Goal: Task Accomplishment & Management: Manage account settings

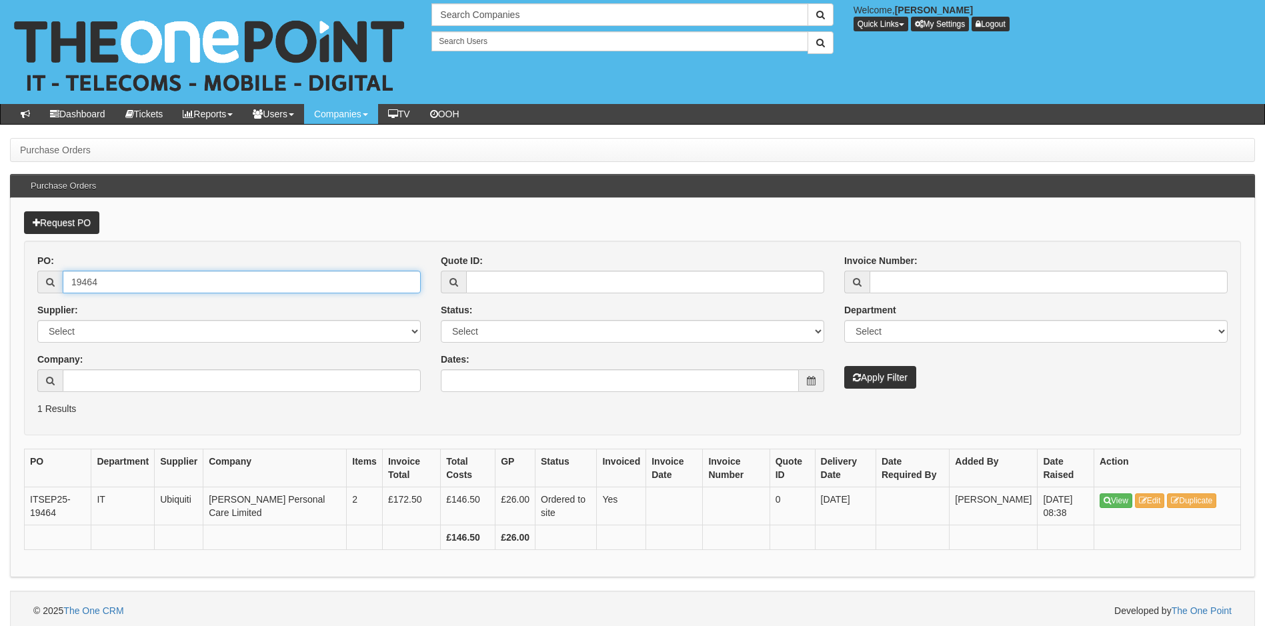
drag, startPoint x: 159, startPoint y: 281, endPoint x: -79, endPoint y: 288, distance: 237.5
click at [0, 288] on html "× Send Email × Add Appointment × Create Ticket × Create Proactive Activity × Ad…" at bounding box center [632, 315] width 1265 height 631
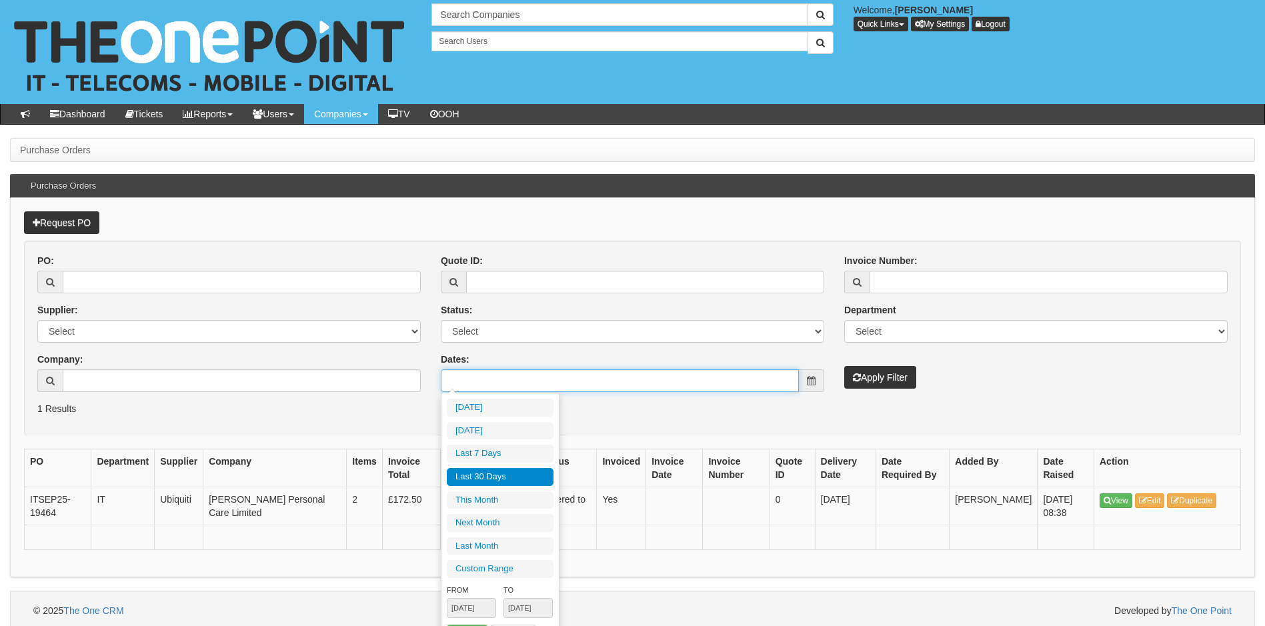
click at [495, 379] on input "Dates:" at bounding box center [620, 380] width 358 height 23
type input "2025-09-07"
type input "2025-09-02"
type input "[DATE]"
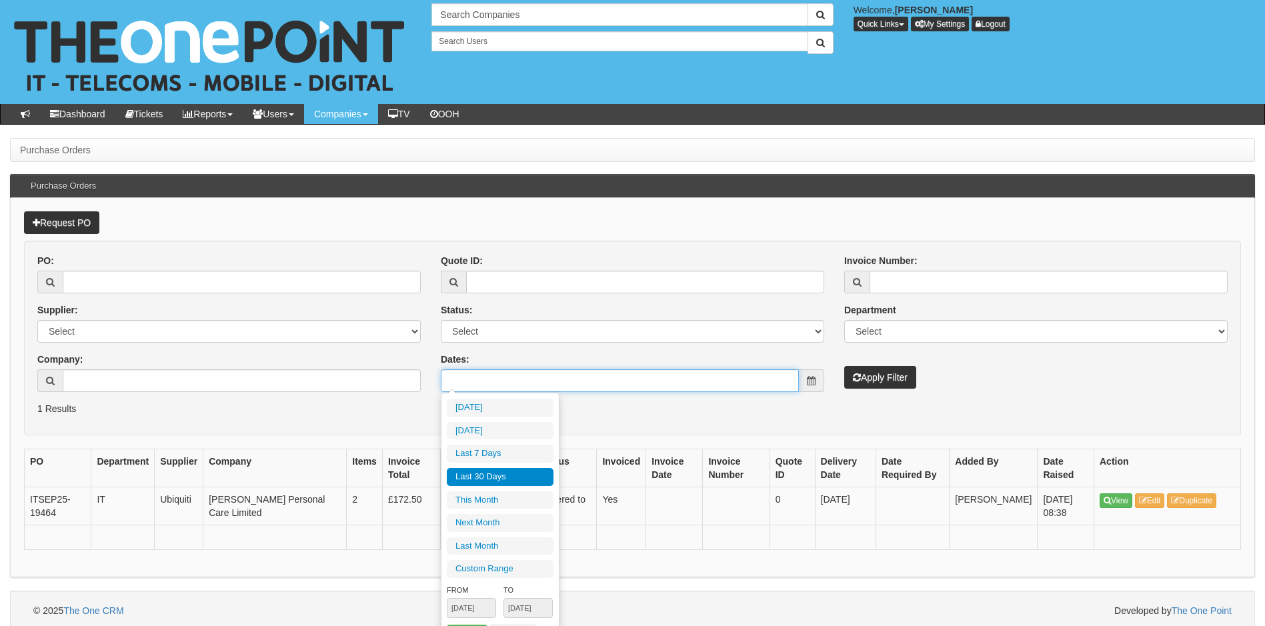
type input "[DATE]"
click at [490, 477] on li "Last 30 Days" at bounding box center [500, 477] width 107 height 18
type input "[DATE] - [DATE]"
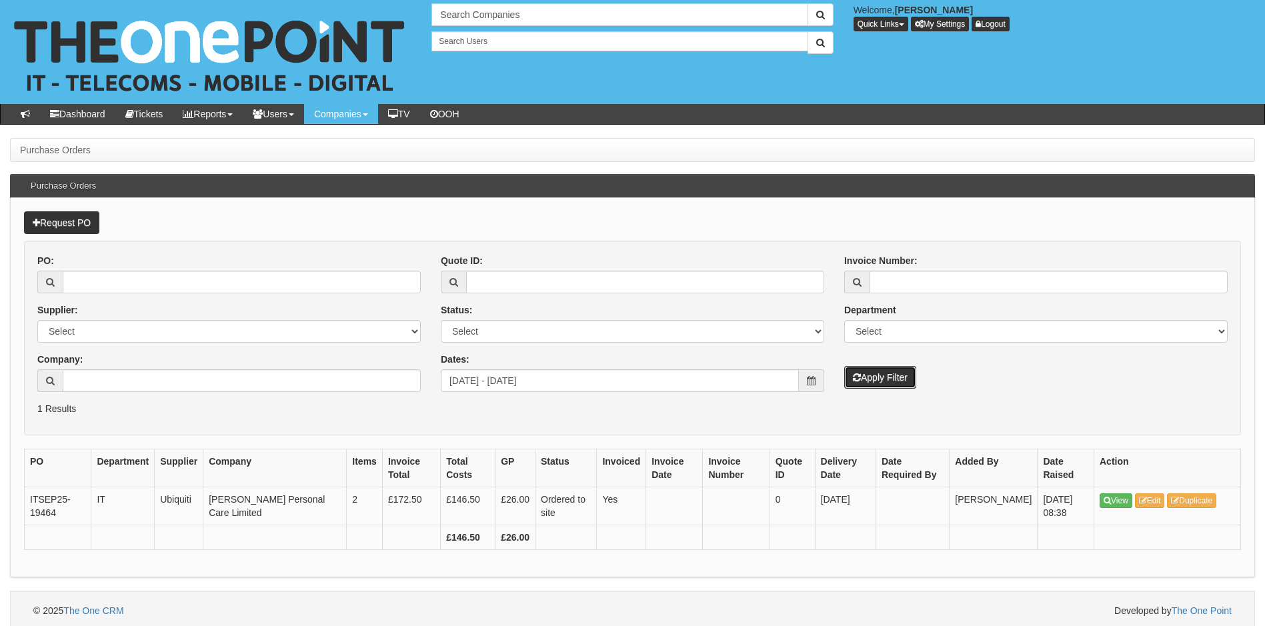
click at [884, 373] on button "Apply Filter" at bounding box center [880, 377] width 72 height 23
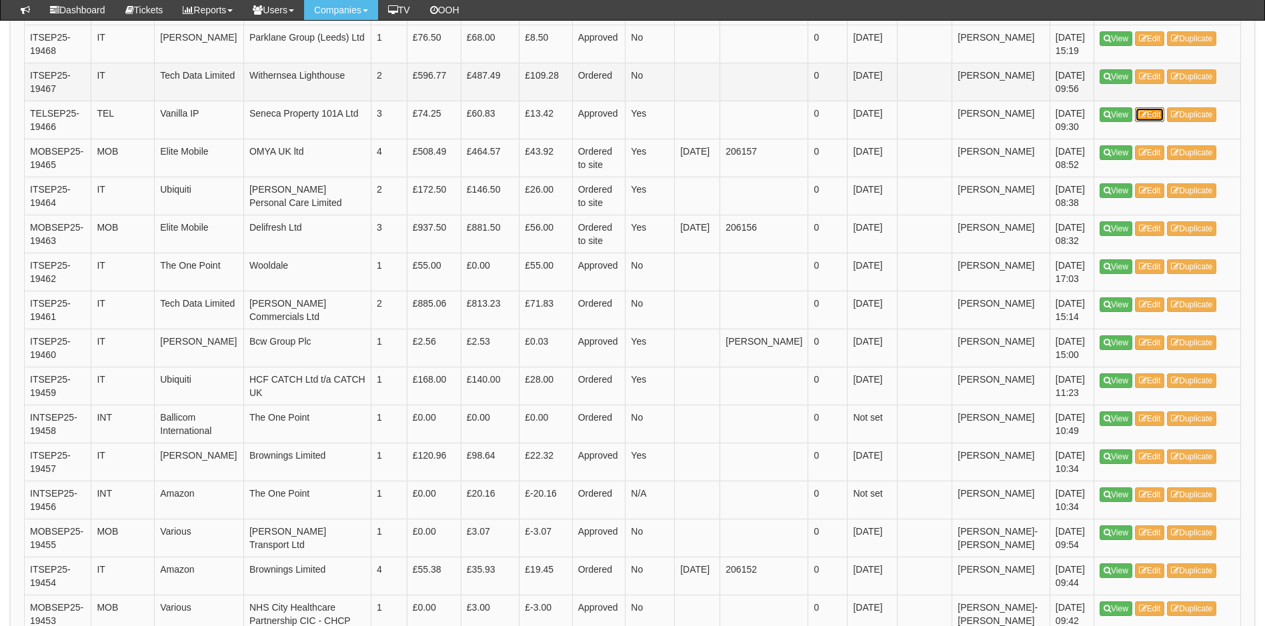
scroll to position [933, 0]
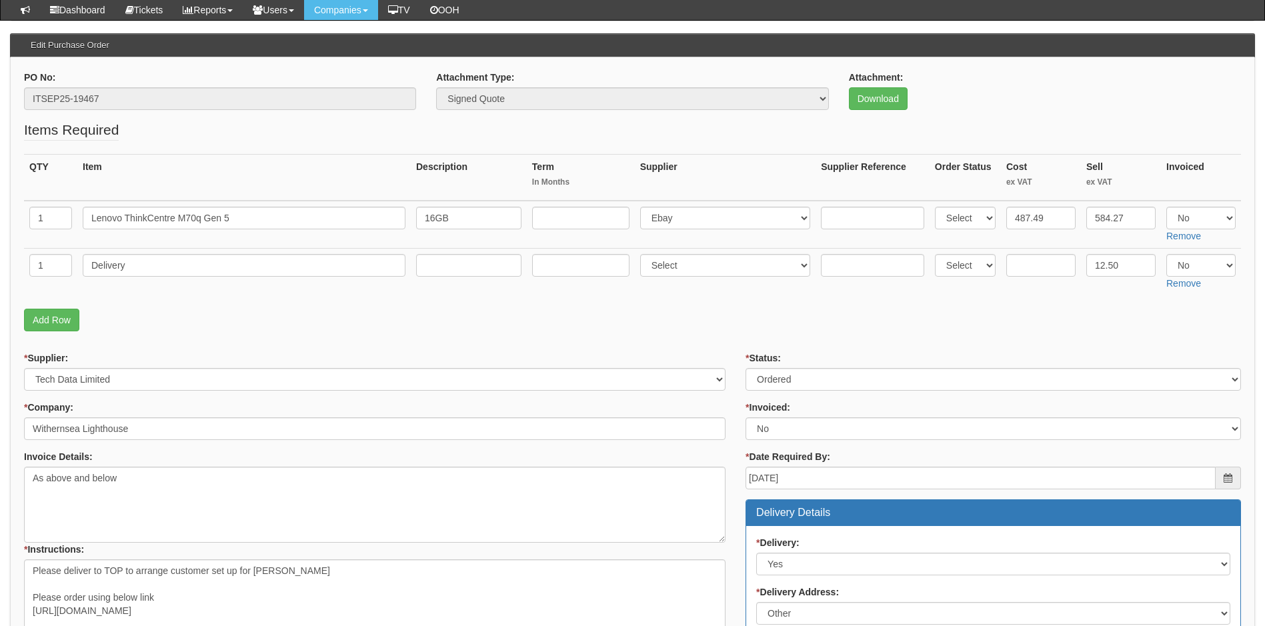
scroll to position [67, 0]
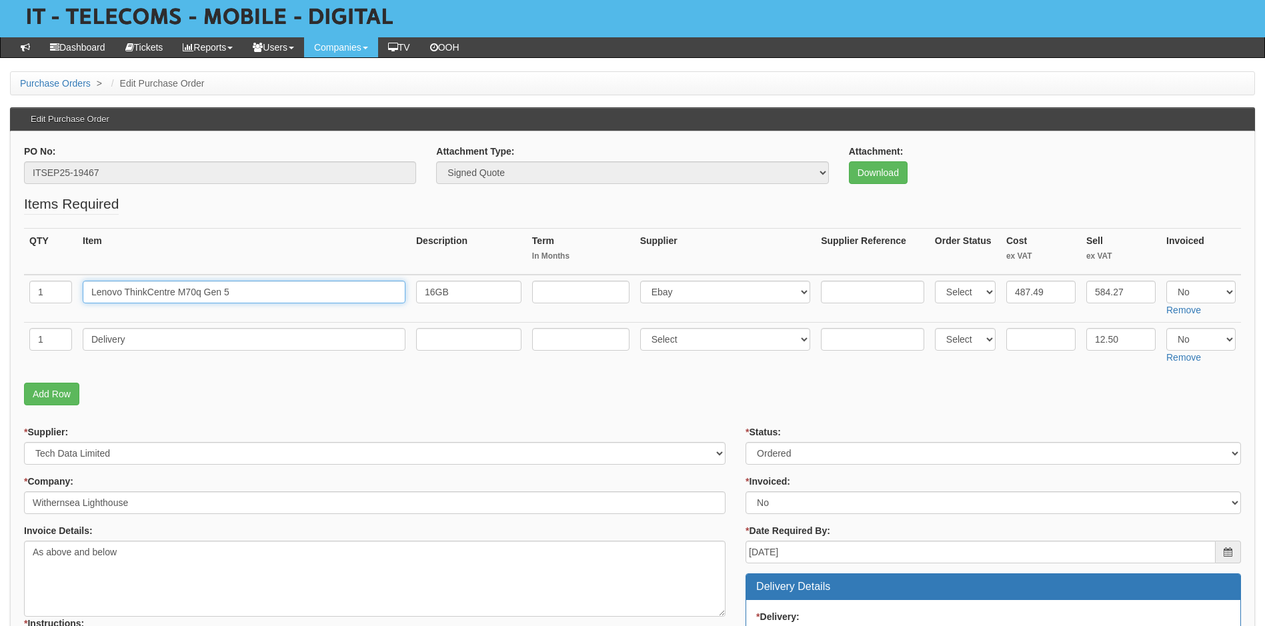
drag, startPoint x: 249, startPoint y: 293, endPoint x: 81, endPoint y: 297, distance: 168.1
click at [81, 297] on td "Lenovo ThinkCentre M70q Gen 5" at bounding box center [243, 299] width 333 height 48
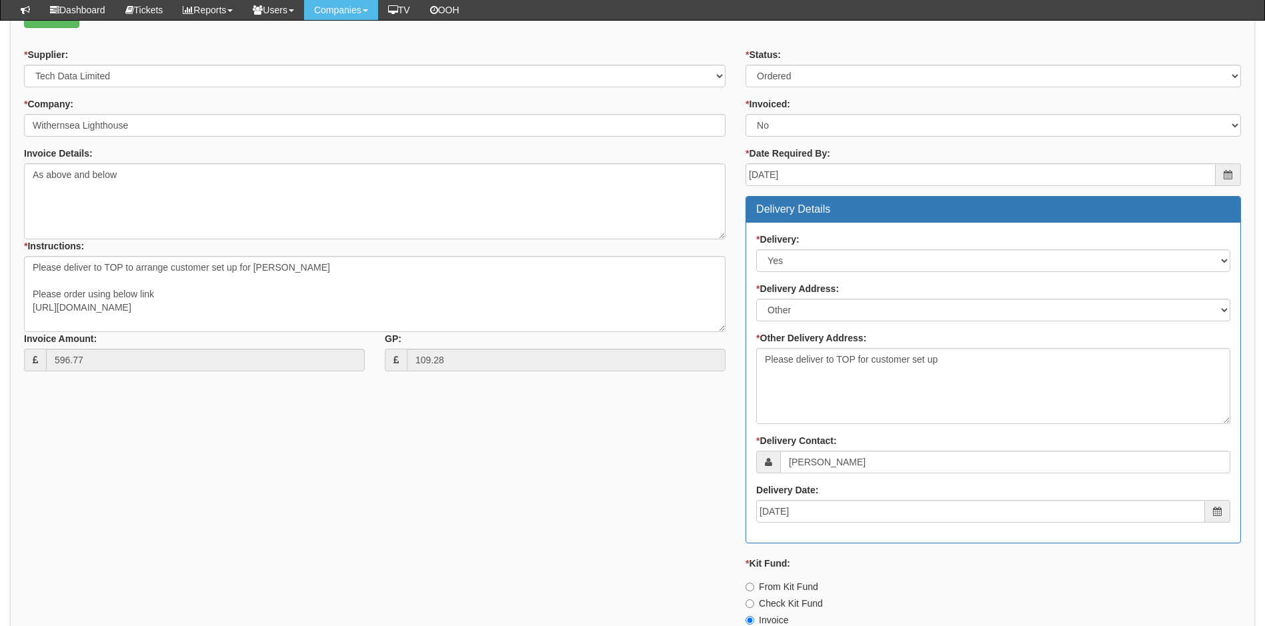
scroll to position [667, 0]
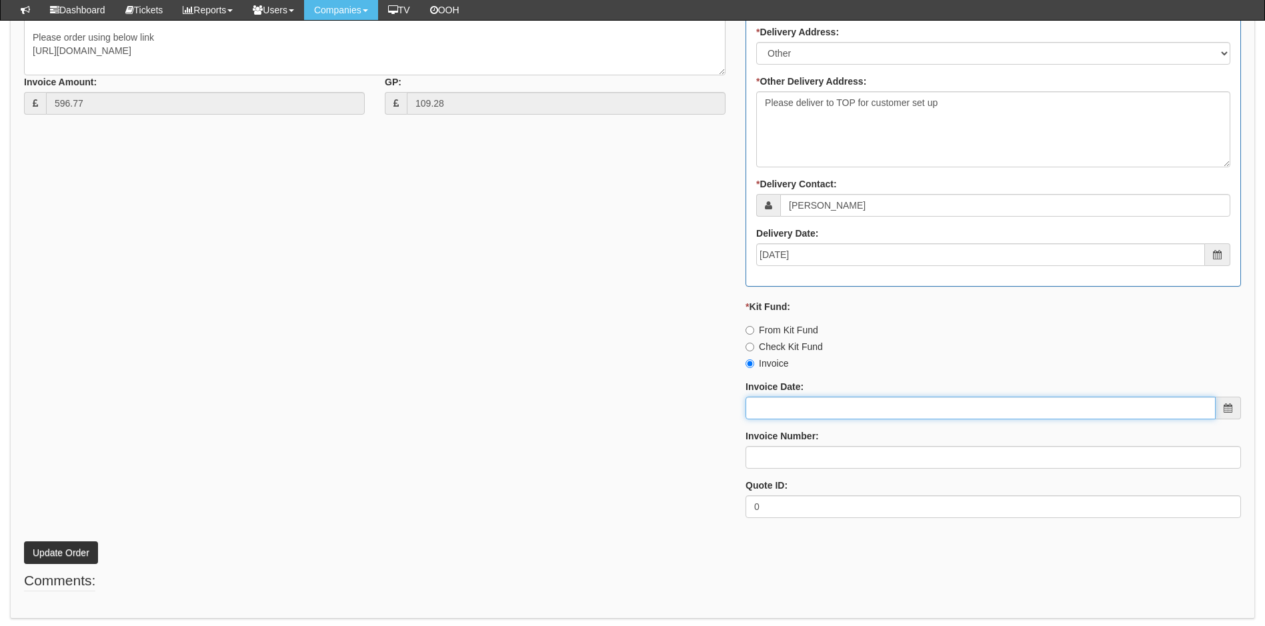
click at [856, 415] on input "Invoice Date:" at bounding box center [980, 408] width 470 height 23
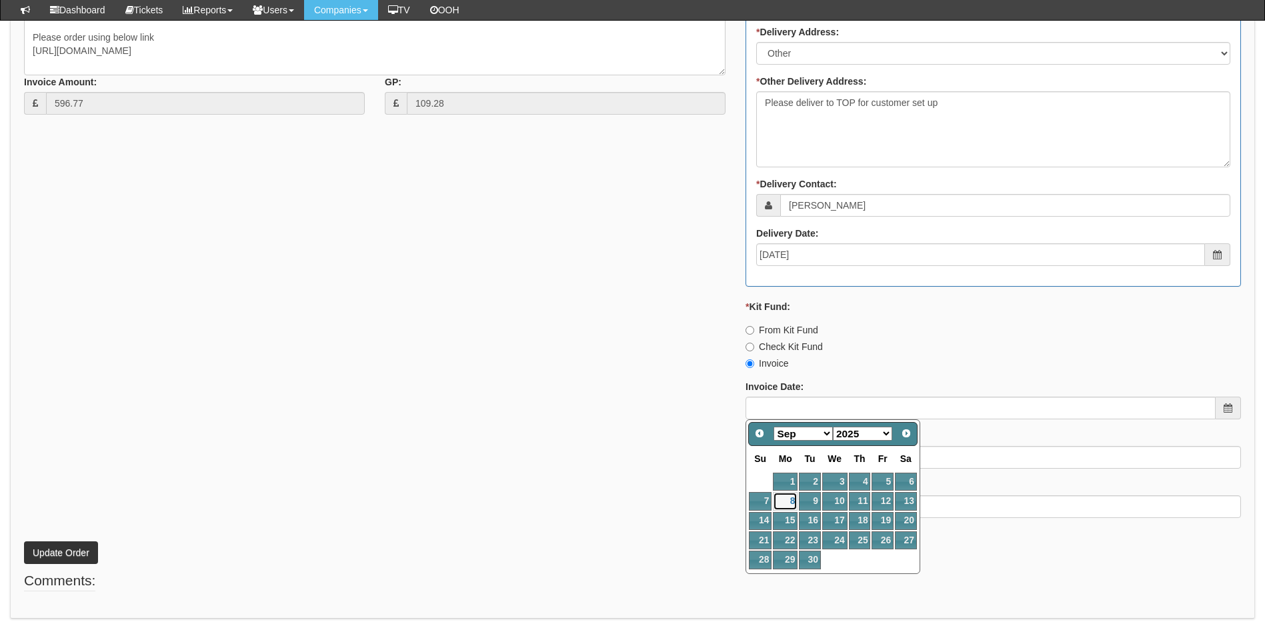
click at [791, 497] on link "8" at bounding box center [785, 501] width 25 height 18
type input "[DATE]"
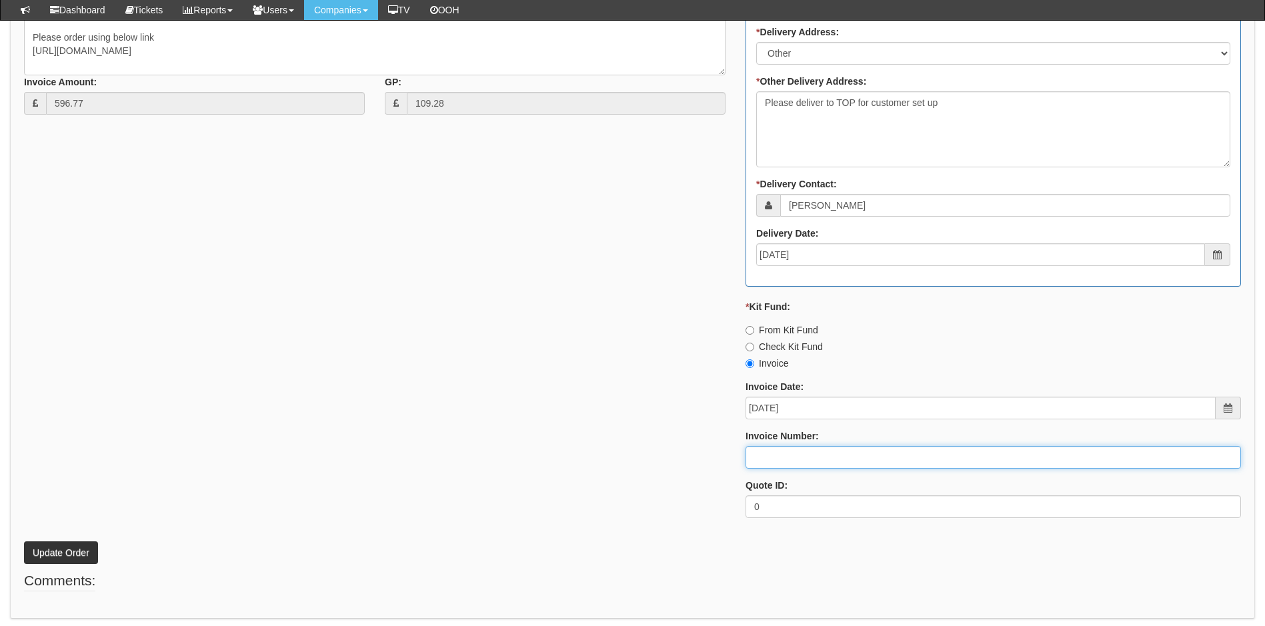
click at [799, 463] on input "Invoice Number:" at bounding box center [992, 457] width 495 height 23
type input "206307"
click at [57, 556] on button "Update Order" at bounding box center [61, 552] width 74 height 23
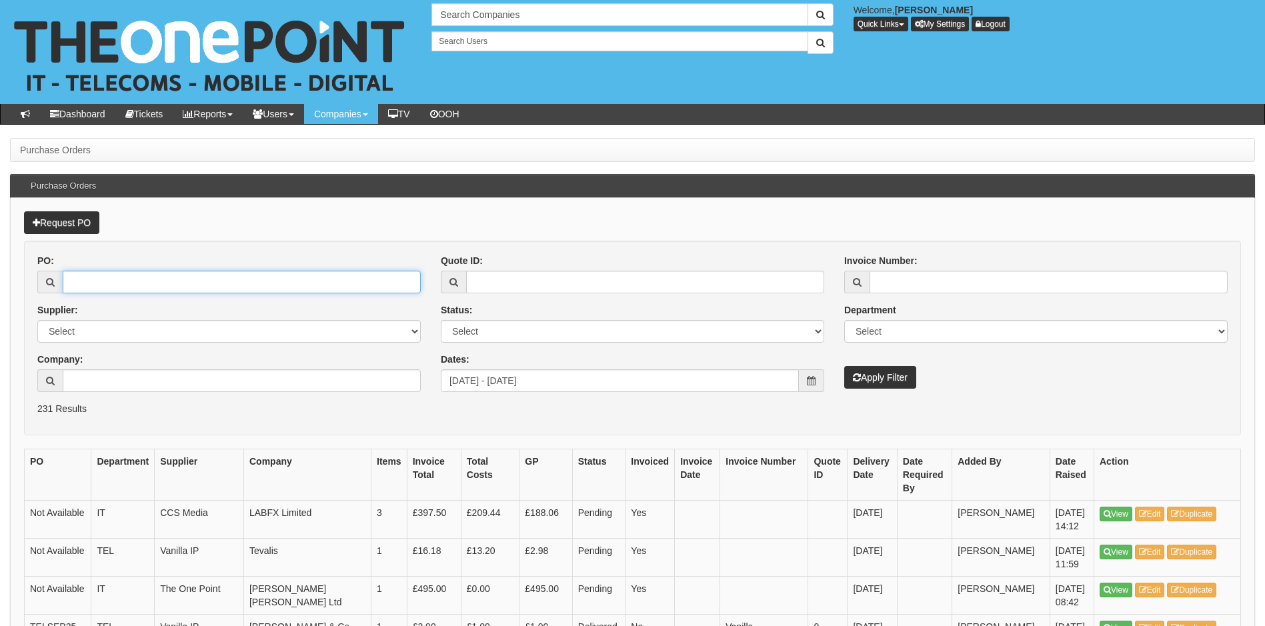
click at [100, 287] on input "PO:" at bounding box center [242, 282] width 358 height 23
type input "19415"
click at [844, 366] on button "Apply Filter" at bounding box center [880, 377] width 72 height 23
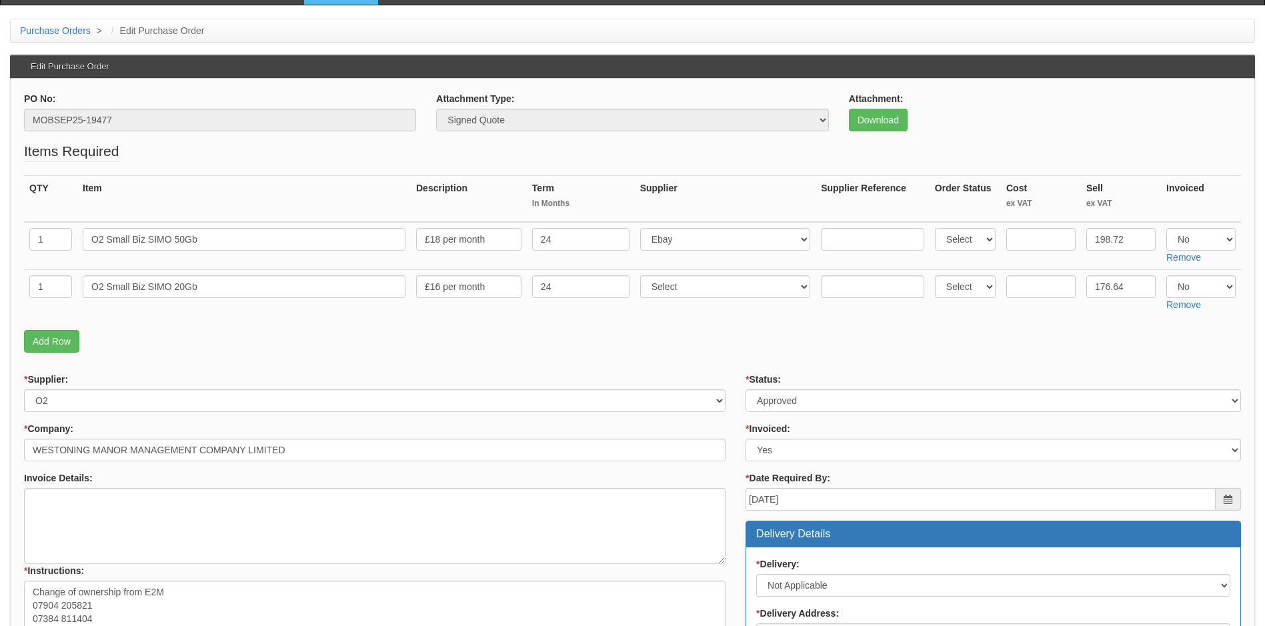
scroll to position [67, 0]
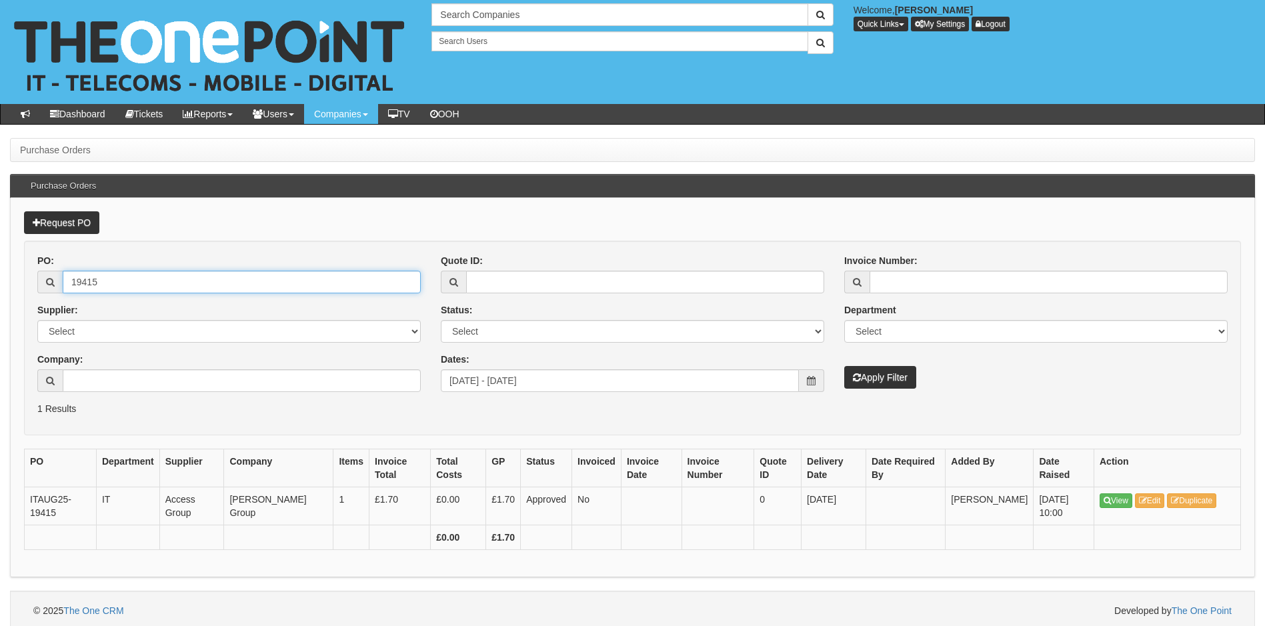
click at [145, 283] on input "19415" at bounding box center [242, 282] width 358 height 23
type input "19408"
click at [844, 366] on button "Apply Filter" at bounding box center [880, 377] width 72 height 23
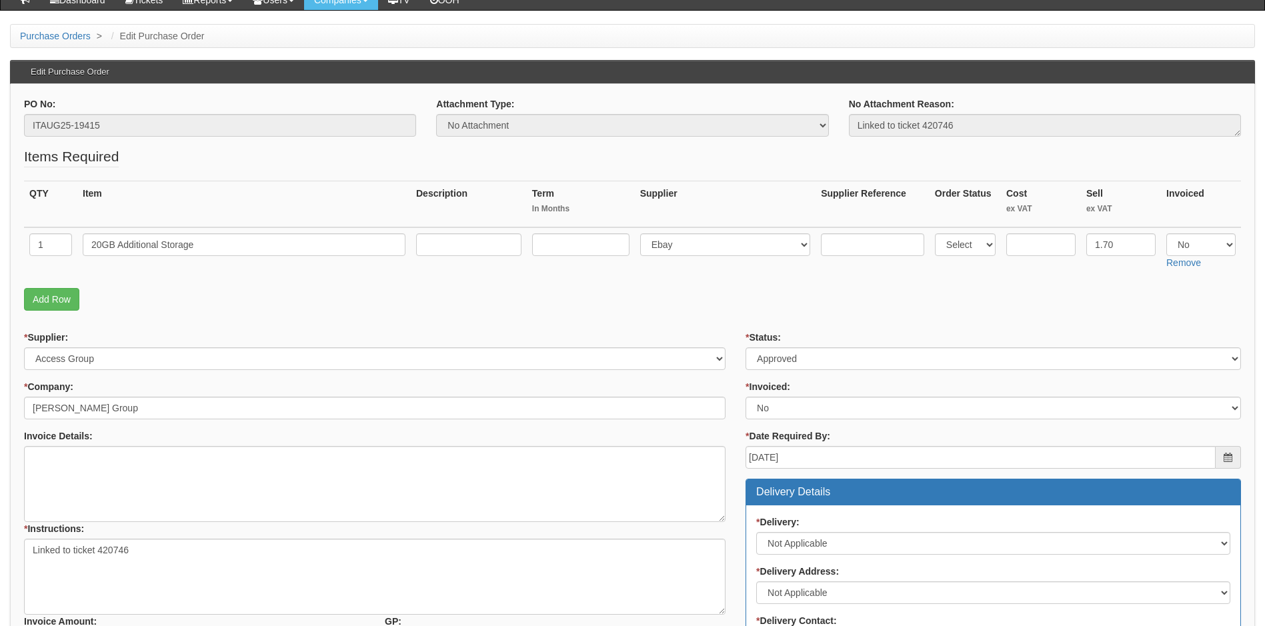
scroll to position [96, 0]
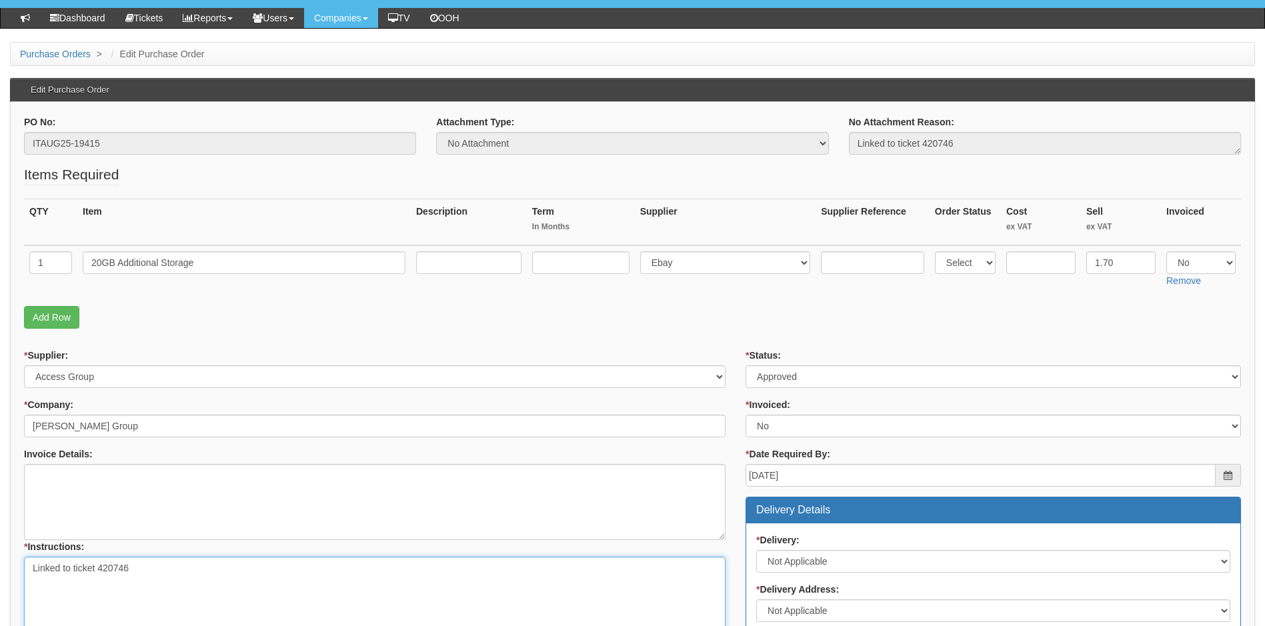
drag, startPoint x: 100, startPoint y: 571, endPoint x: 134, endPoint y: 575, distance: 34.3
click at [134, 575] on textarea "Linked to ticket 420746" at bounding box center [374, 595] width 701 height 76
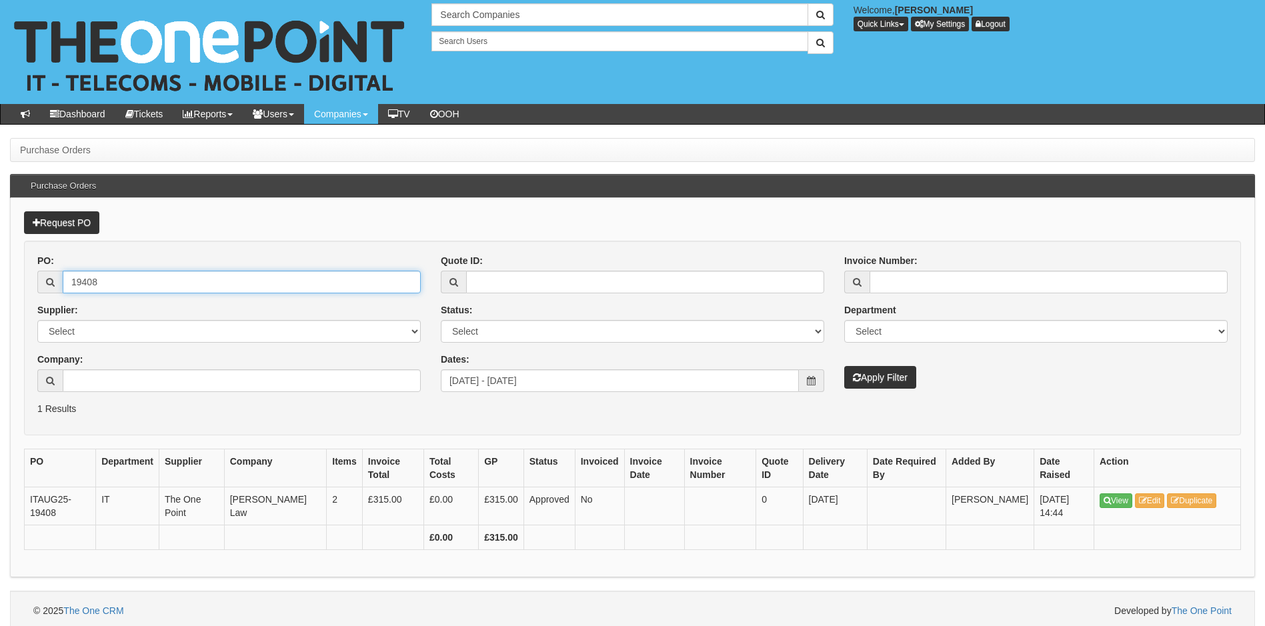
click at [140, 280] on input "19408" at bounding box center [242, 282] width 358 height 23
type input "19401"
click at [844, 366] on button "Apply Filter" at bounding box center [880, 377] width 72 height 23
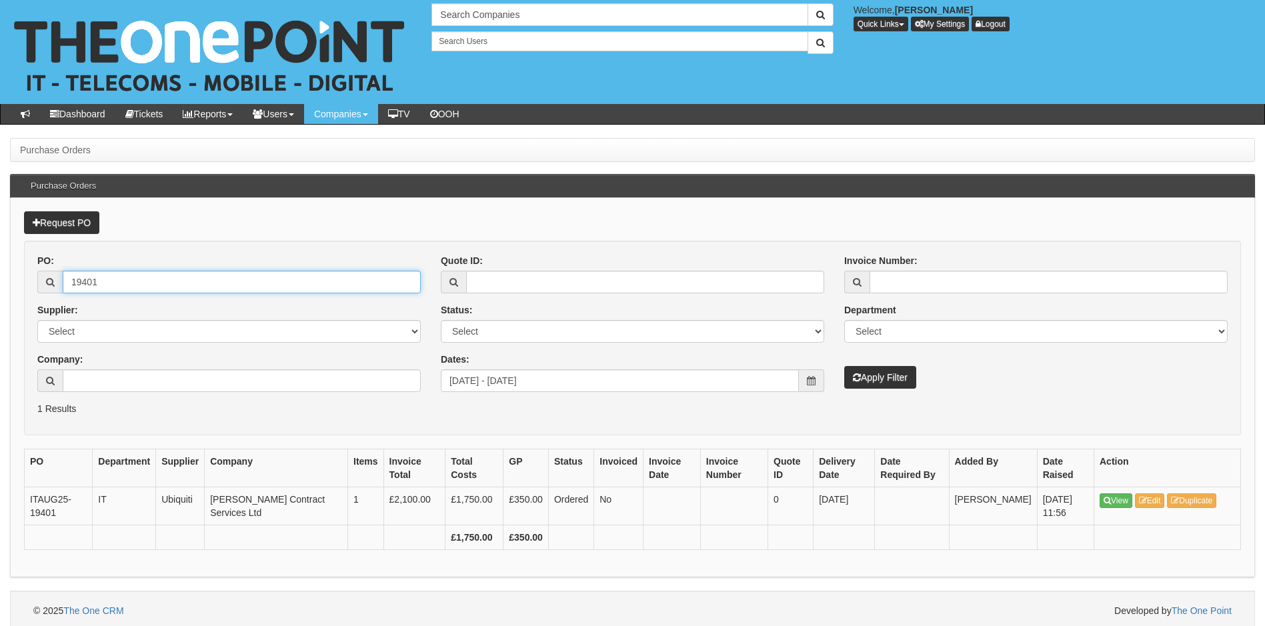
click at [125, 286] on input "19401" at bounding box center [242, 282] width 358 height 23
type input "19400"
click at [844, 366] on button "Apply Filter" at bounding box center [880, 377] width 72 height 23
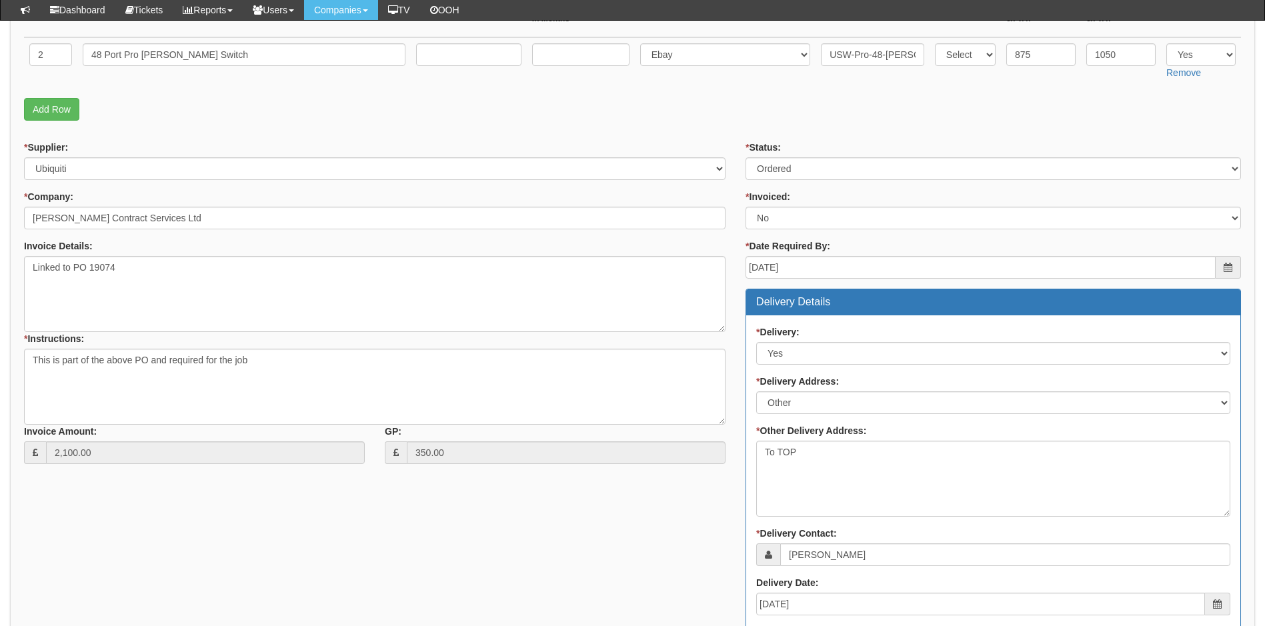
scroll to position [267, 0]
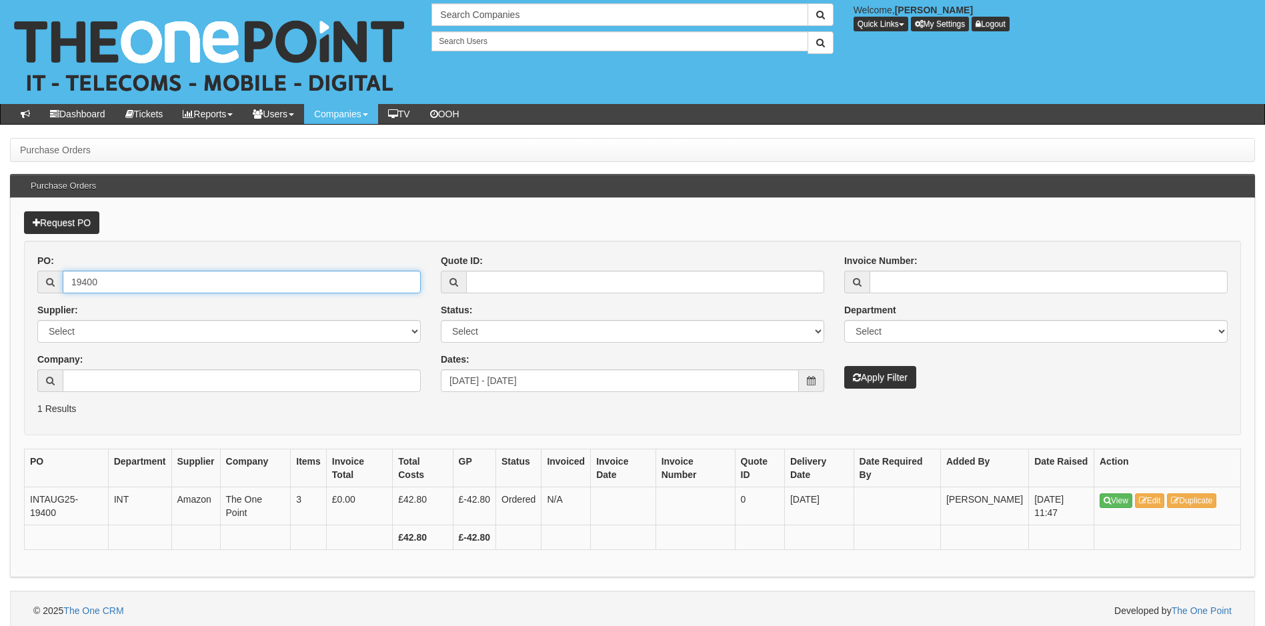
drag, startPoint x: 123, startPoint y: 285, endPoint x: 63, endPoint y: 275, distance: 61.5
click at [63, 275] on input "19400" at bounding box center [242, 282] width 358 height 23
type input "19381"
click at [844, 366] on button "Apply Filter" at bounding box center [880, 377] width 72 height 23
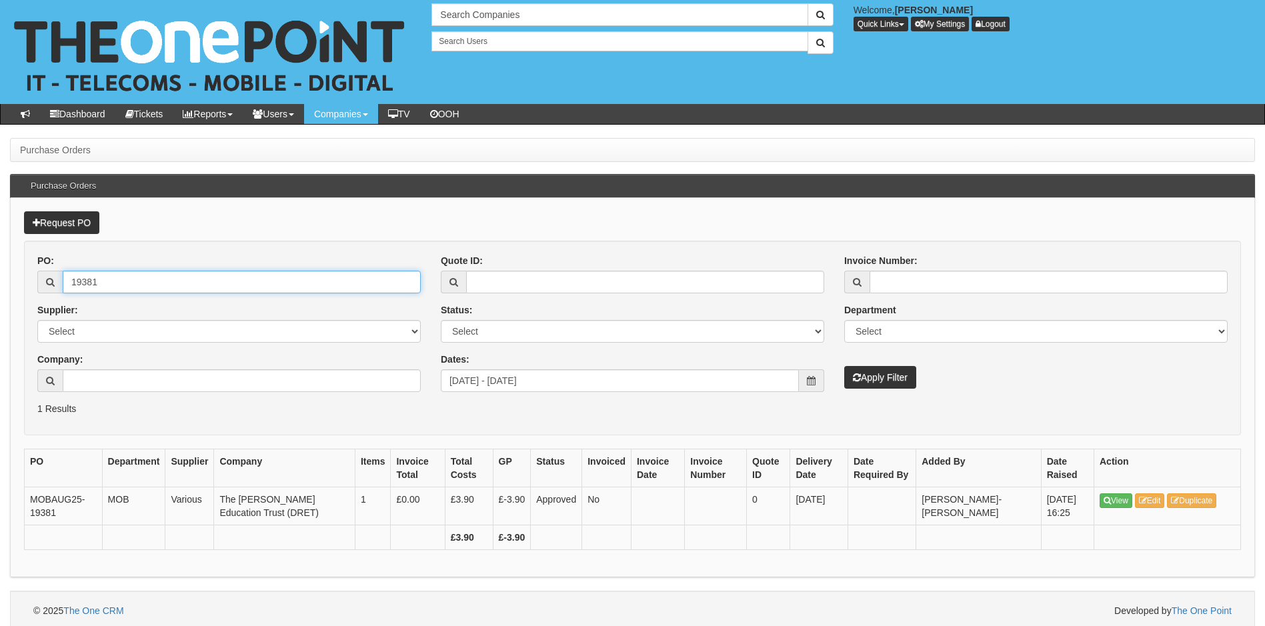
click at [122, 279] on input "19381" at bounding box center [242, 282] width 358 height 23
type input "19378"
click at [844, 366] on button "Apply Filter" at bounding box center [880, 377] width 72 height 23
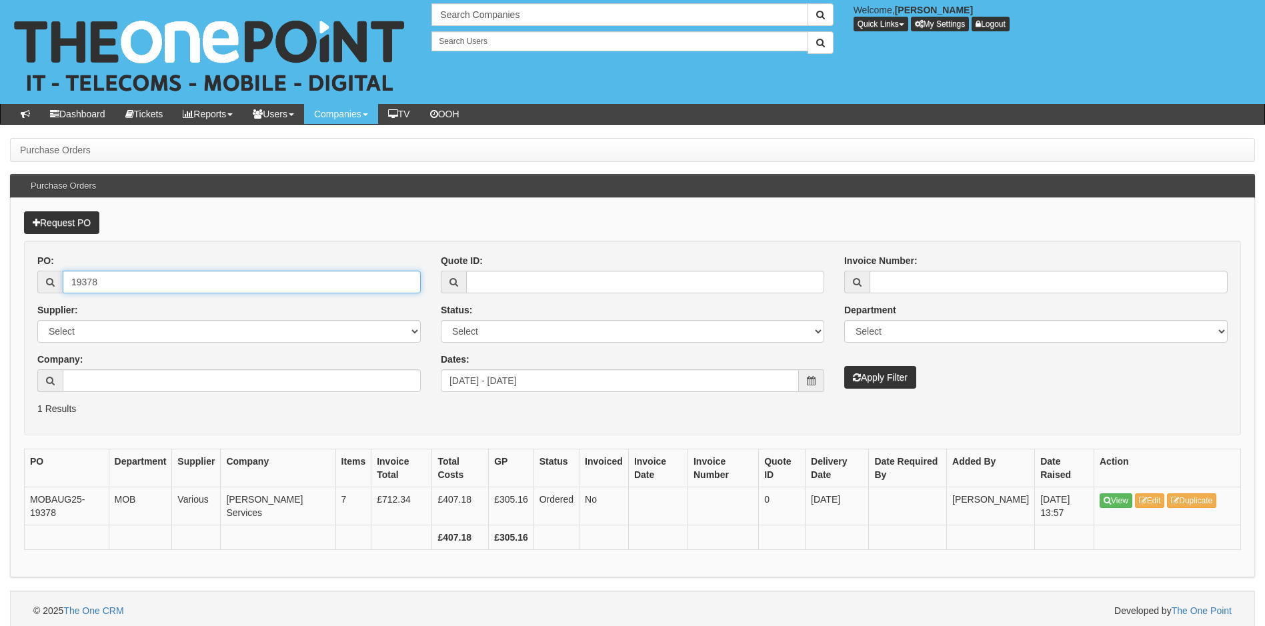
click at [99, 281] on input "19378" at bounding box center [242, 282] width 358 height 23
type input "19369"
click at [844, 366] on button "Apply Filter" at bounding box center [880, 377] width 72 height 23
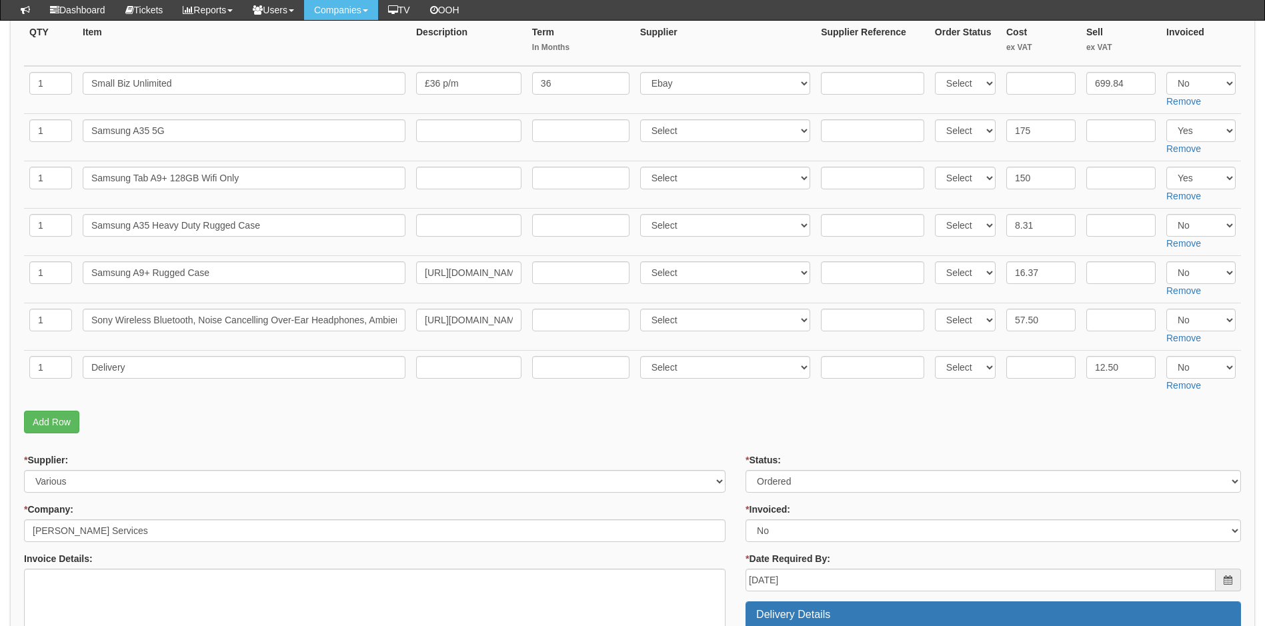
scroll to position [200, 0]
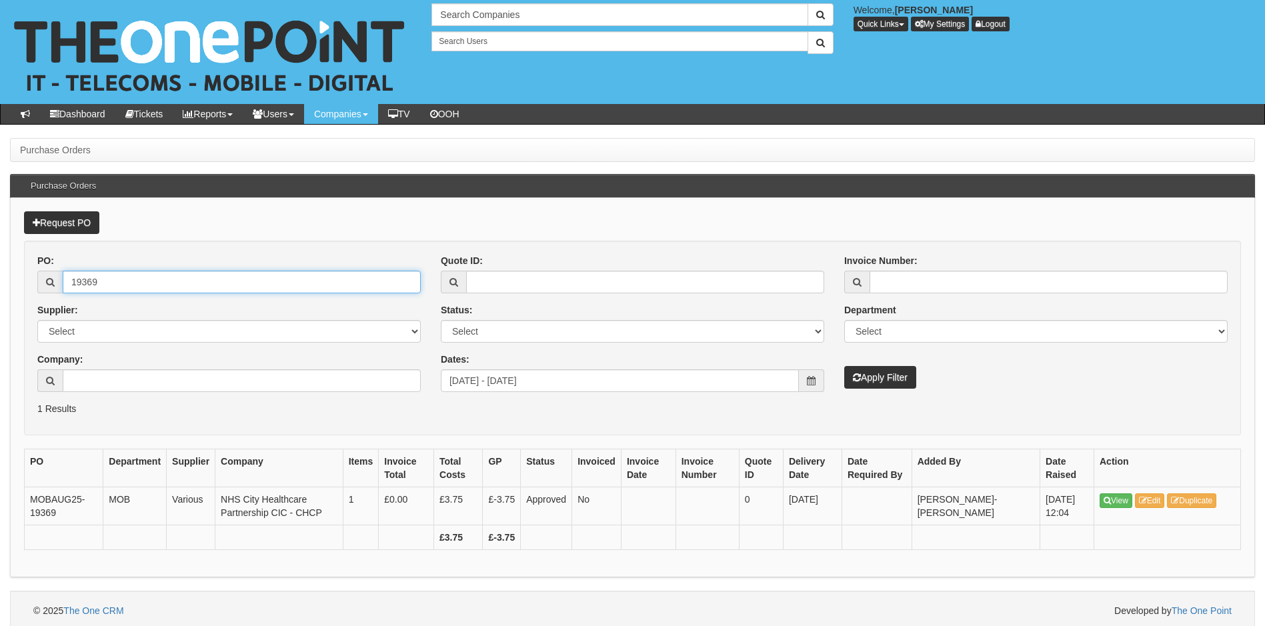
click at [123, 285] on input "19369" at bounding box center [242, 282] width 358 height 23
type input "19368"
click at [844, 366] on button "Apply Filter" at bounding box center [880, 377] width 72 height 23
click at [162, 286] on input "19368" at bounding box center [242, 282] width 358 height 23
type input "19367"
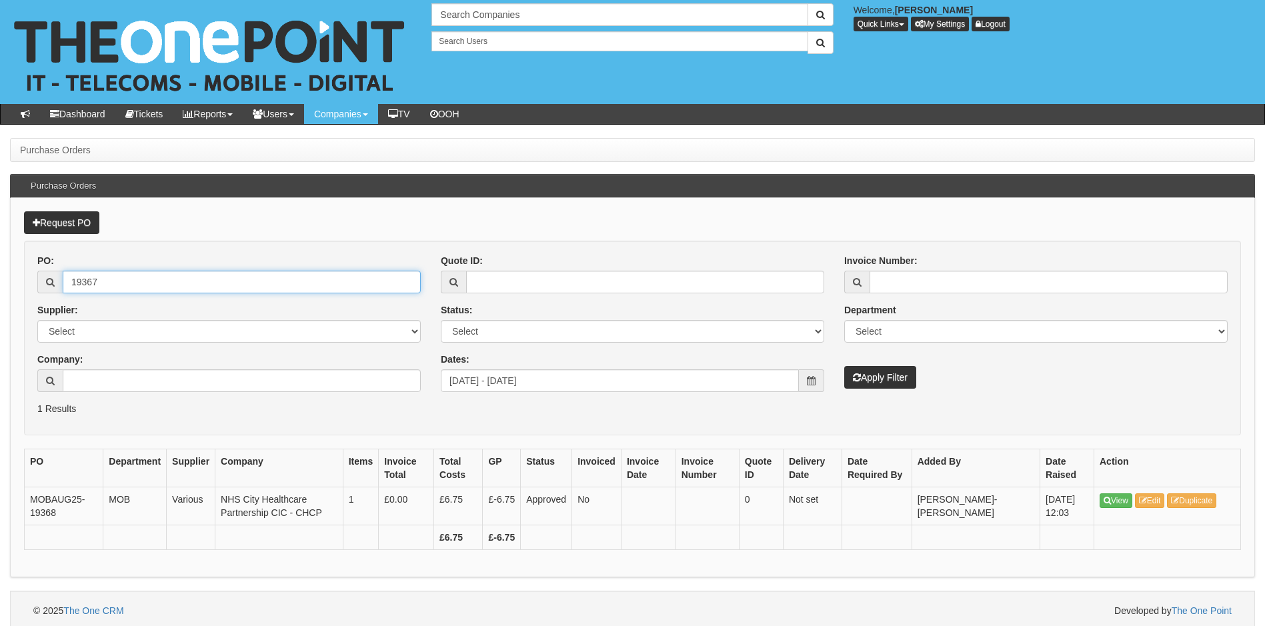
click at [844, 366] on button "Apply Filter" at bounding box center [880, 377] width 72 height 23
click at [165, 282] on input "19367" at bounding box center [242, 282] width 358 height 23
type input "19366"
click at [844, 366] on button "Apply Filter" at bounding box center [880, 377] width 72 height 23
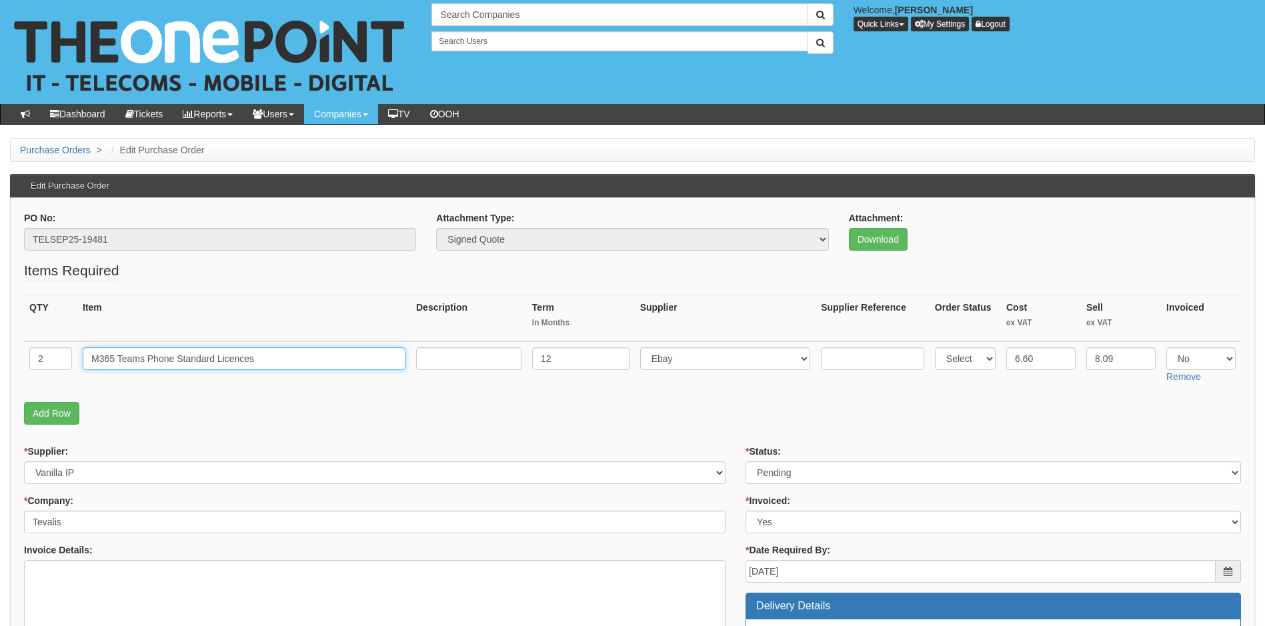
drag, startPoint x: 273, startPoint y: 361, endPoint x: 83, endPoint y: 363, distance: 190.0
click at [83, 361] on input "M365 Teams Phone Standard Licences" at bounding box center [244, 358] width 323 height 23
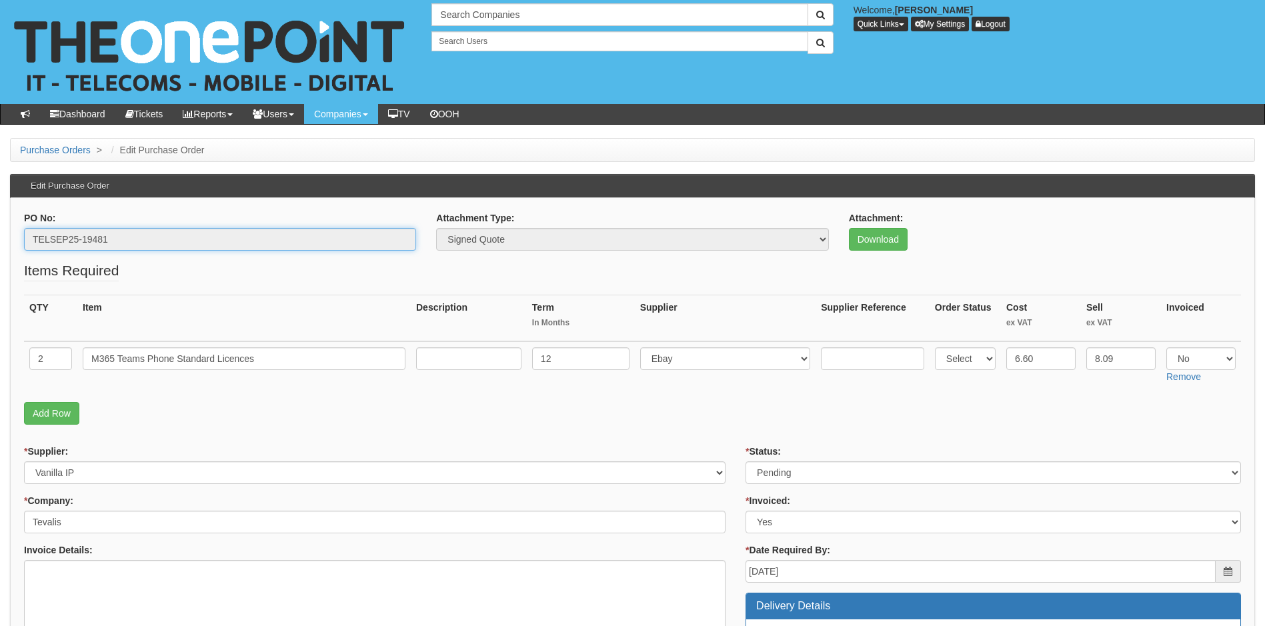
drag, startPoint x: 127, startPoint y: 241, endPoint x: -11, endPoint y: 245, distance: 138.1
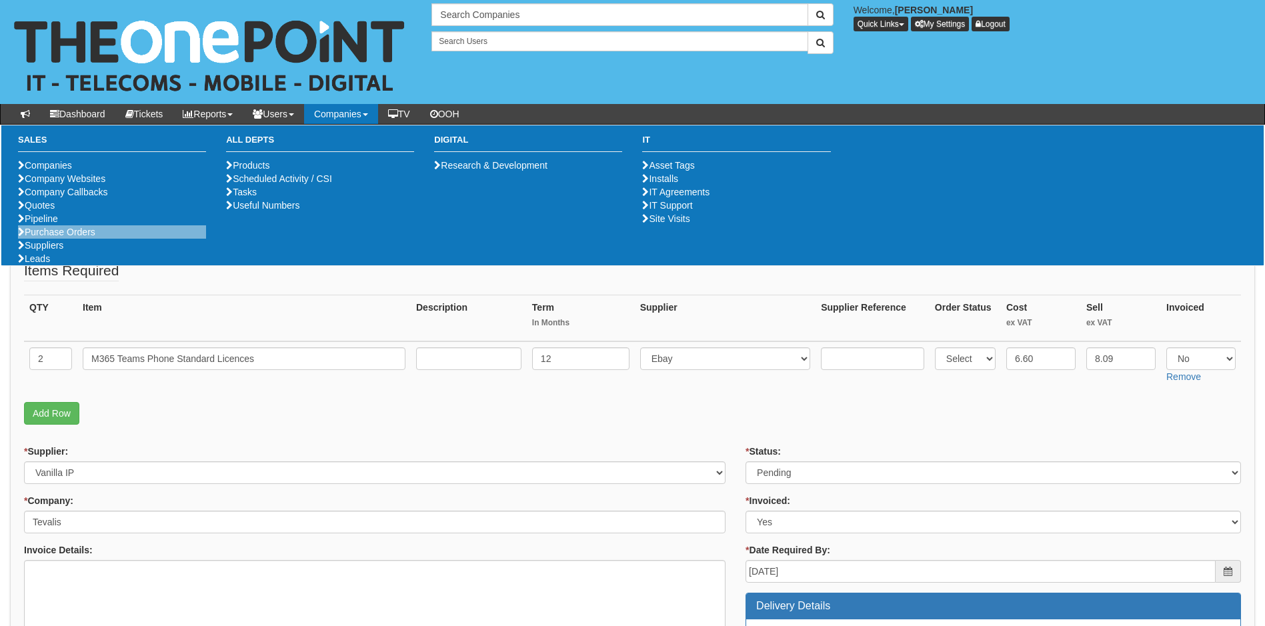
click at [55, 239] on li "Purchase Orders" at bounding box center [112, 231] width 188 height 13
click at [59, 237] on link "Purchase Orders" at bounding box center [56, 232] width 77 height 11
